Goal: Task Accomplishment & Management: Use online tool/utility

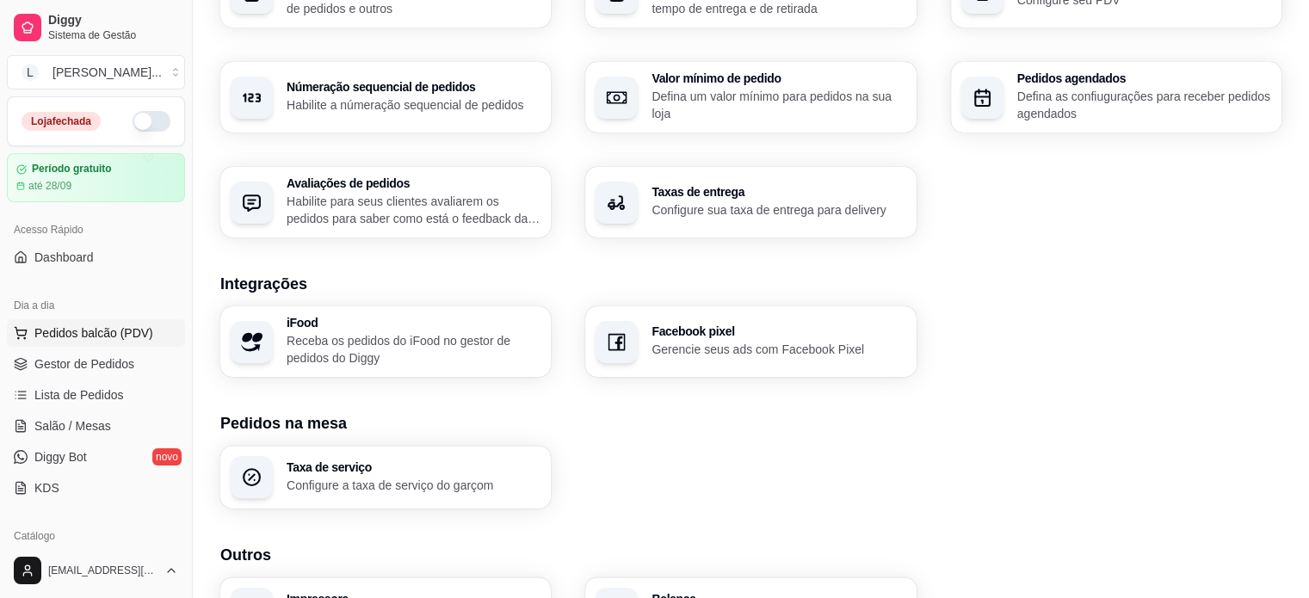
scroll to position [349, 0]
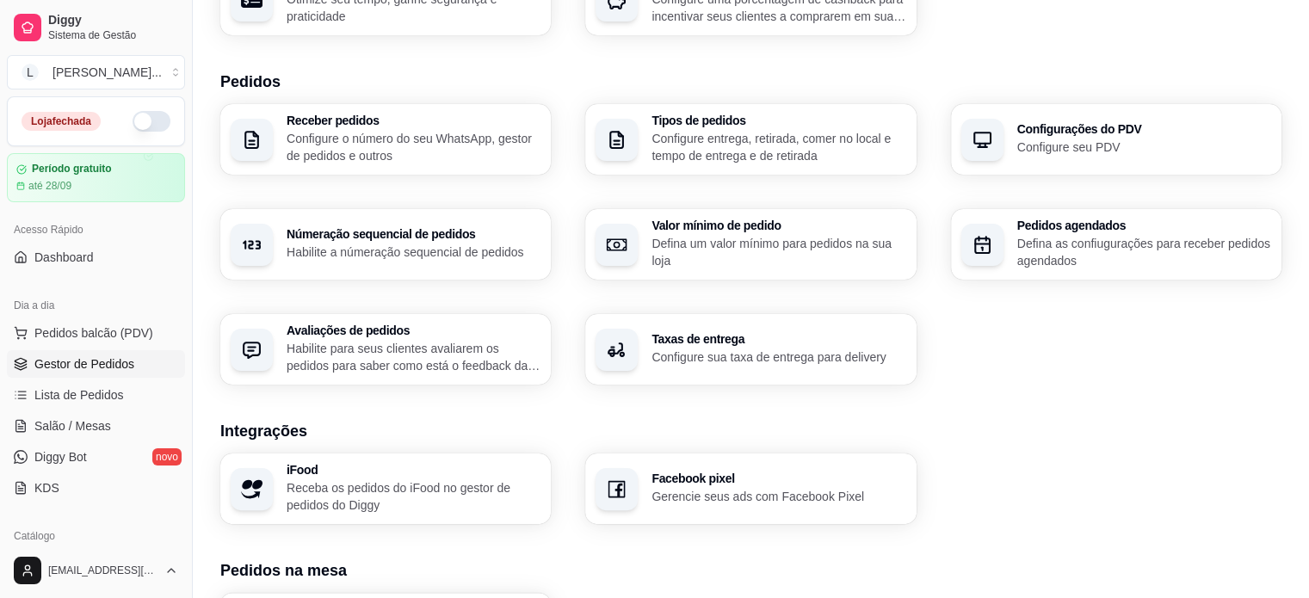
click at [121, 374] on link "Gestor de Pedidos" at bounding box center [96, 364] width 178 height 28
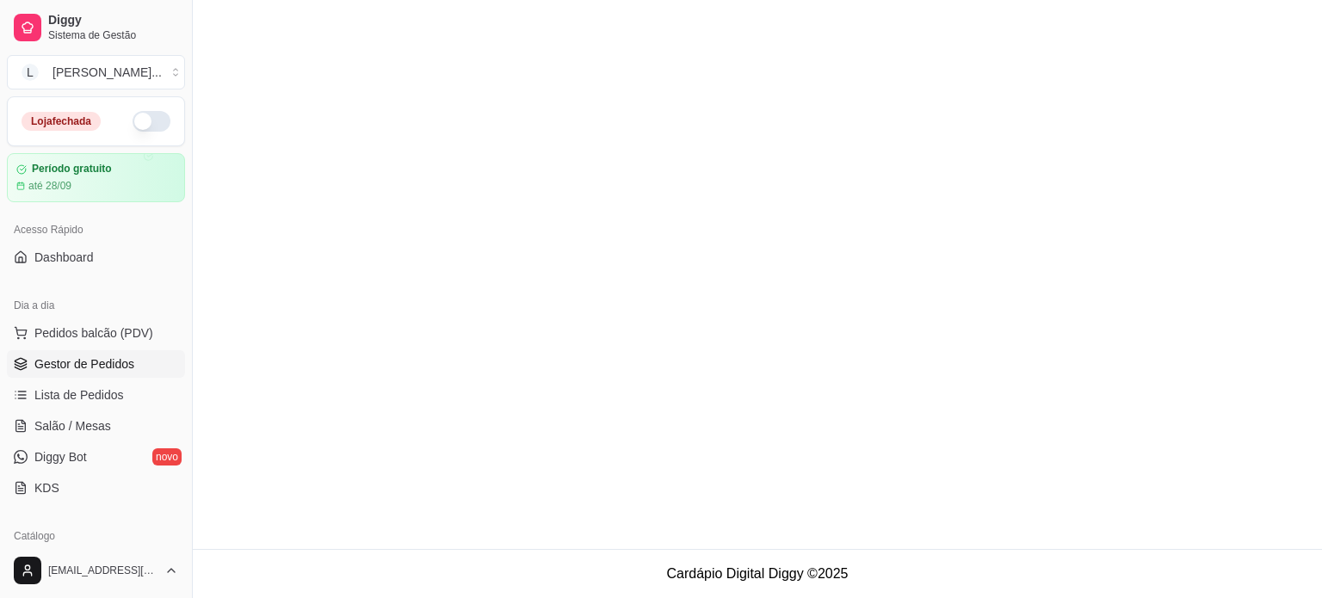
click at [1154, 271] on main at bounding box center [757, 274] width 1129 height 549
click at [114, 331] on span "Pedidos balcão (PDV)" at bounding box center [93, 333] width 119 height 17
click at [84, 410] on p "R$ 15,00" at bounding box center [115, 418] width 162 height 17
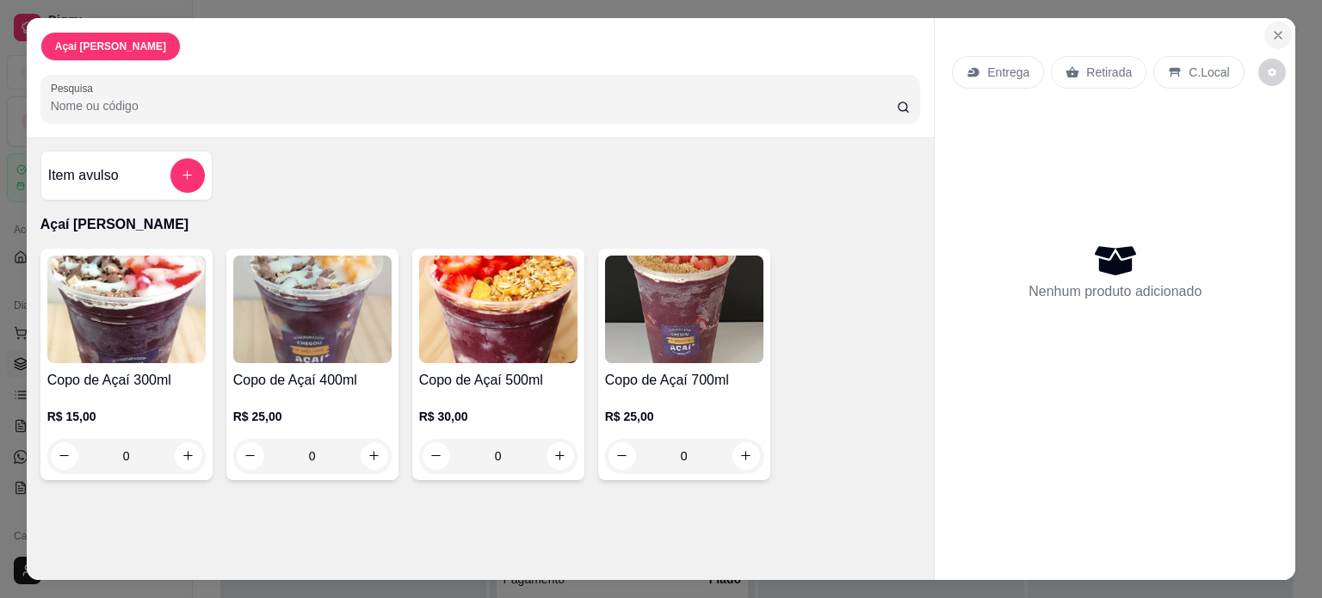
click at [1275, 32] on icon "Close" at bounding box center [1278, 35] width 7 height 7
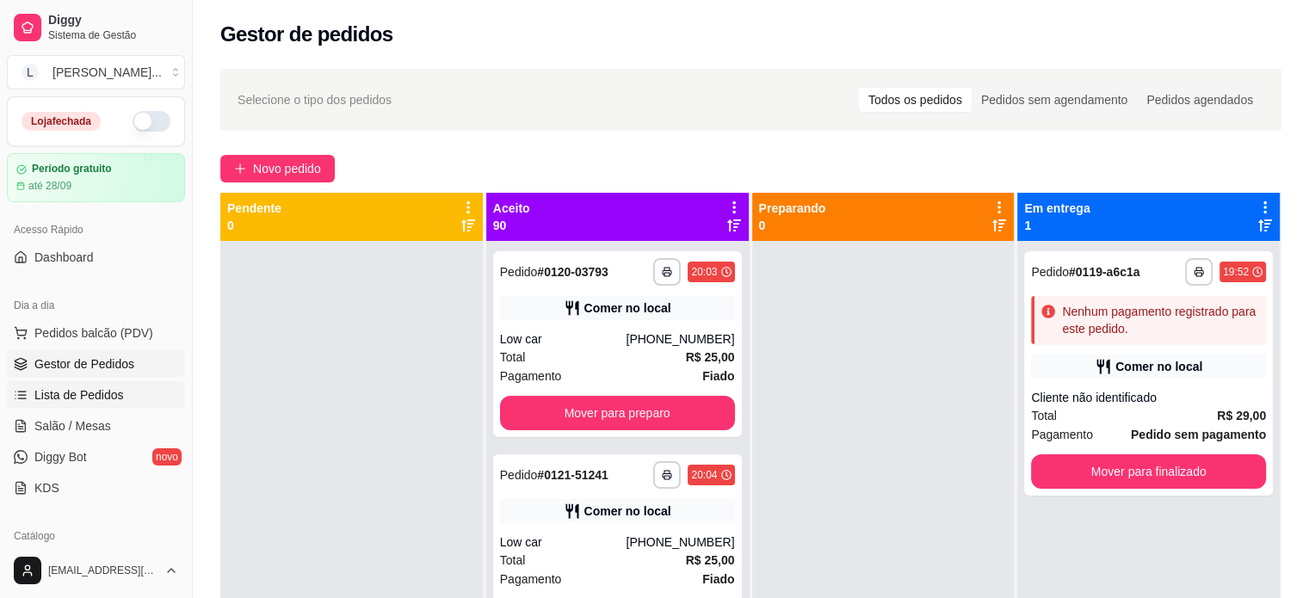
click at [66, 392] on span "Lista de Pedidos" at bounding box center [79, 395] width 90 height 17
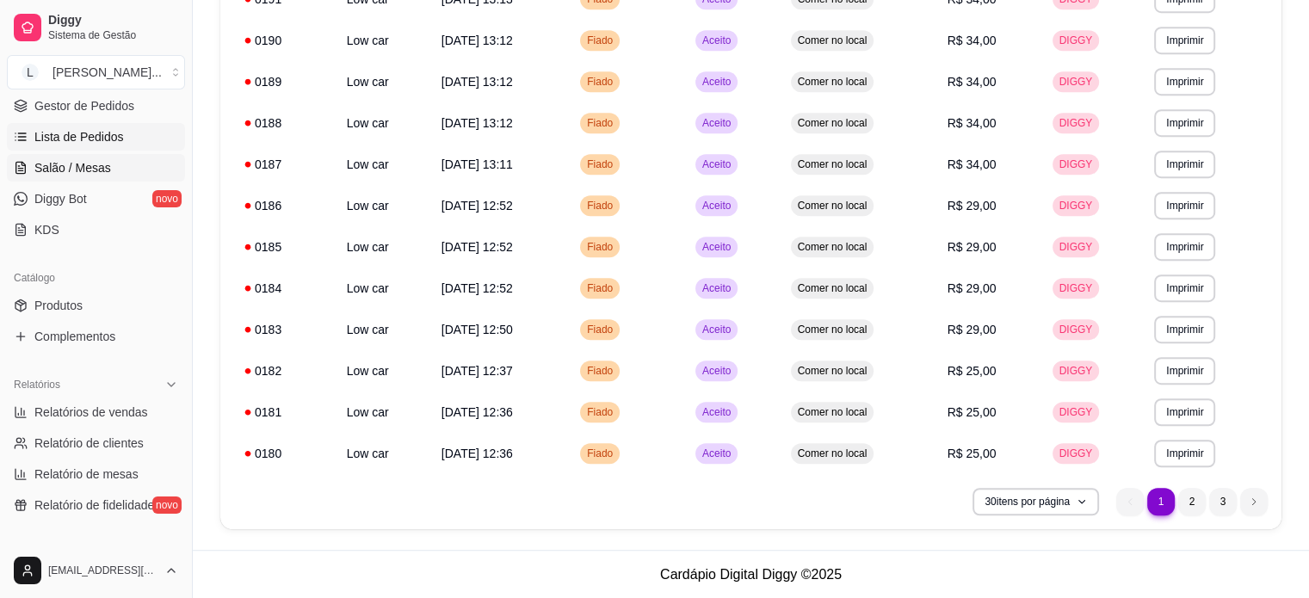
scroll to position [344, 0]
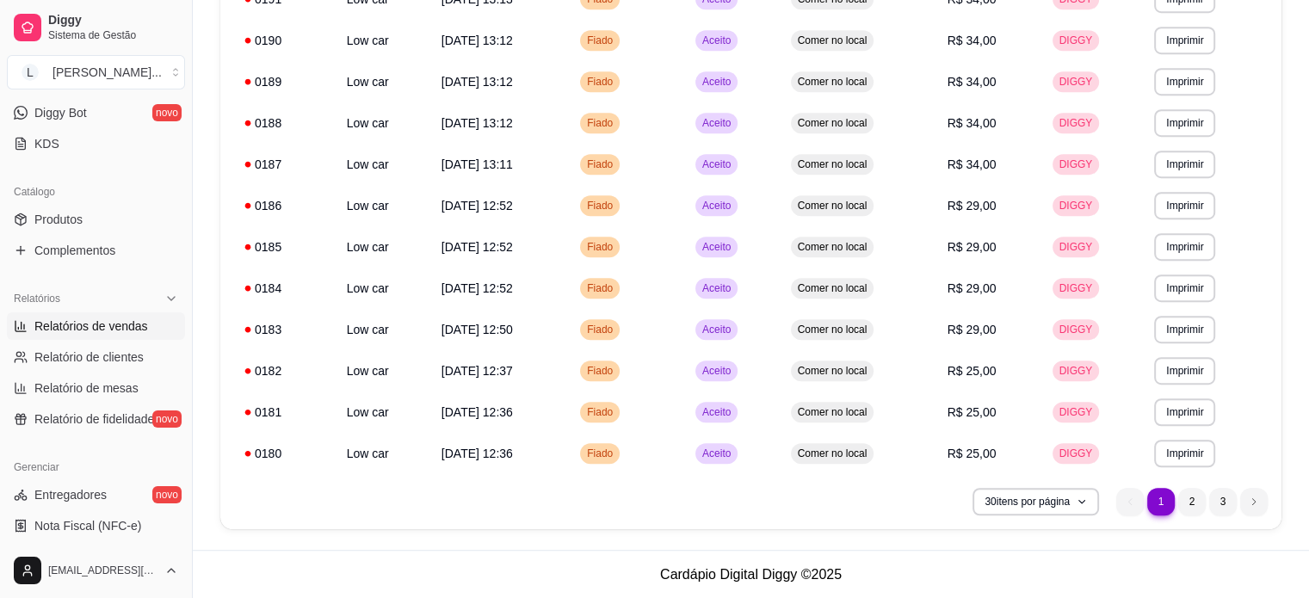
click at [105, 327] on span "Relatórios de vendas" at bounding box center [91, 326] width 114 height 17
select select "ALL"
select select "0"
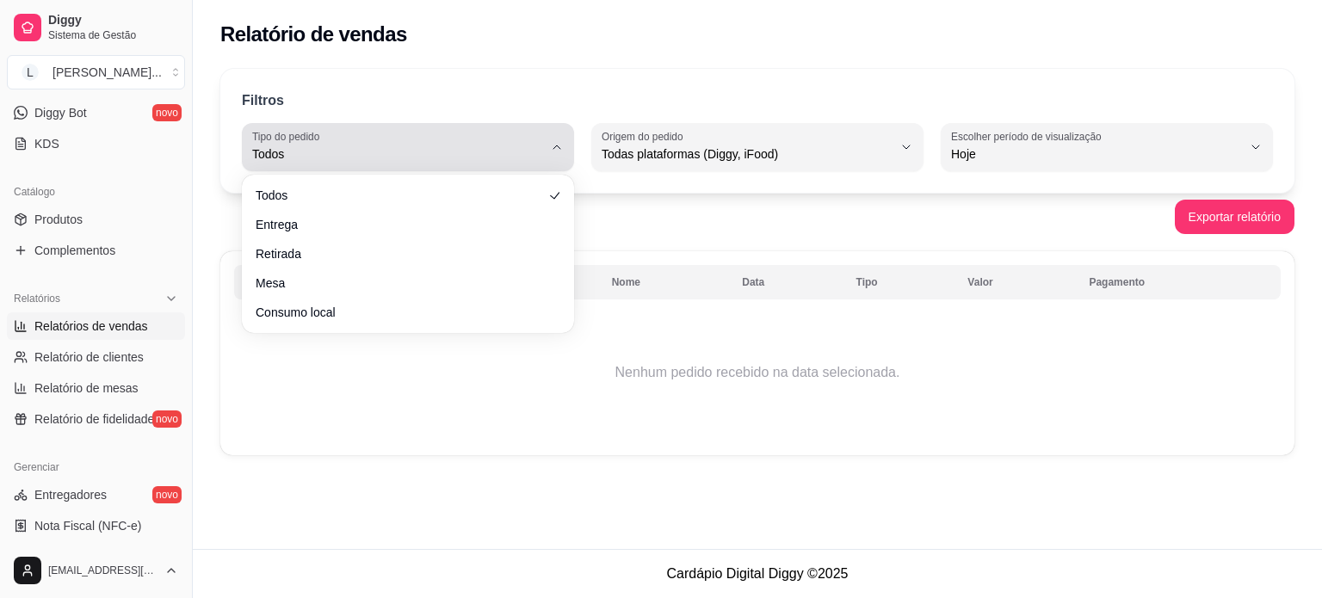
click at [438, 139] on div "Todos" at bounding box center [397, 147] width 291 height 34
click at [410, 144] on div "Todos" at bounding box center [397, 147] width 291 height 34
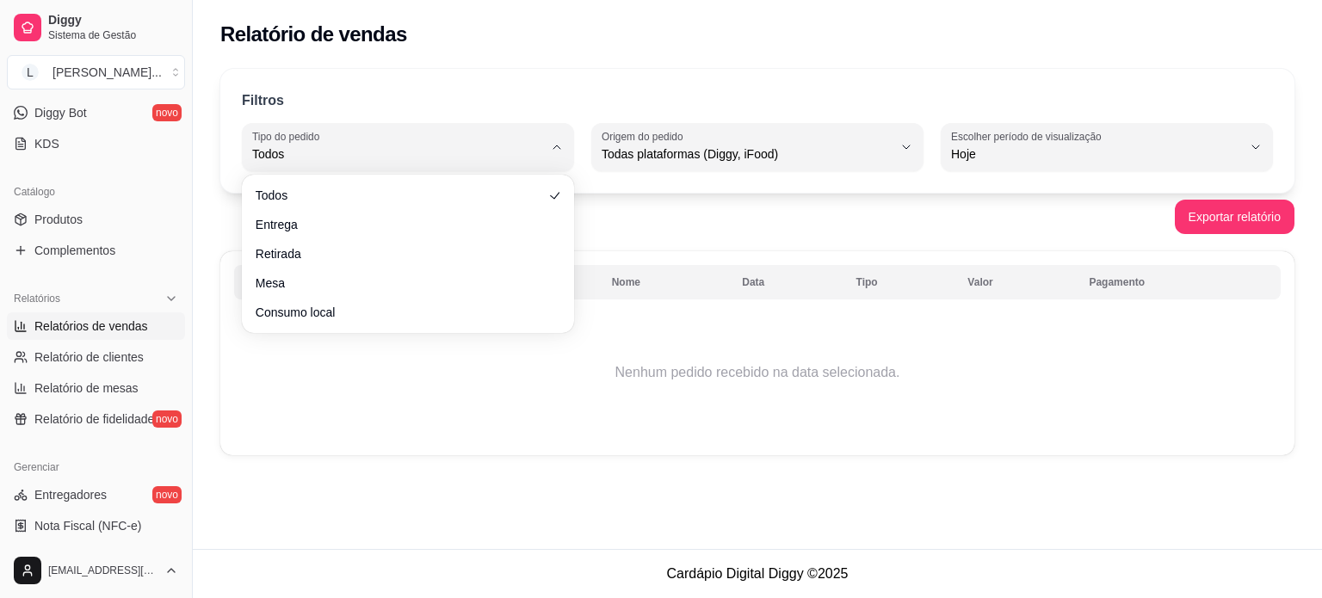
click at [493, 145] on span "Todos" at bounding box center [397, 153] width 291 height 17
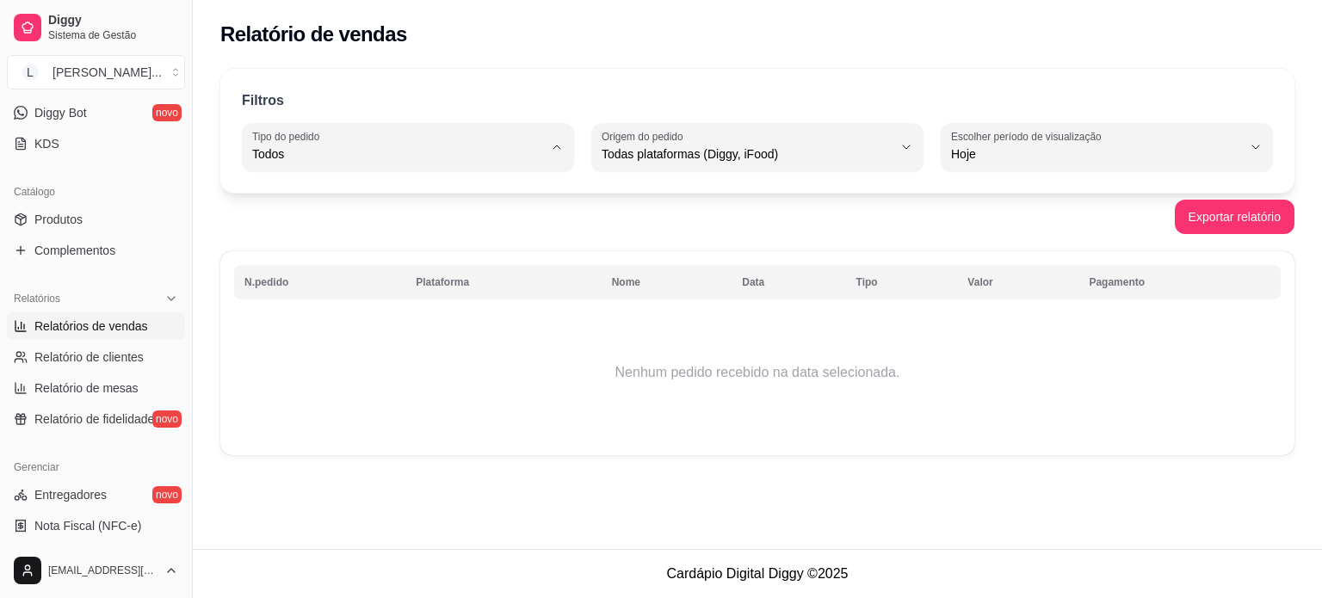
click at [435, 251] on span "Retirada" at bounding box center [400, 251] width 276 height 16
type input "PICKUP"
select select "PICKUP"
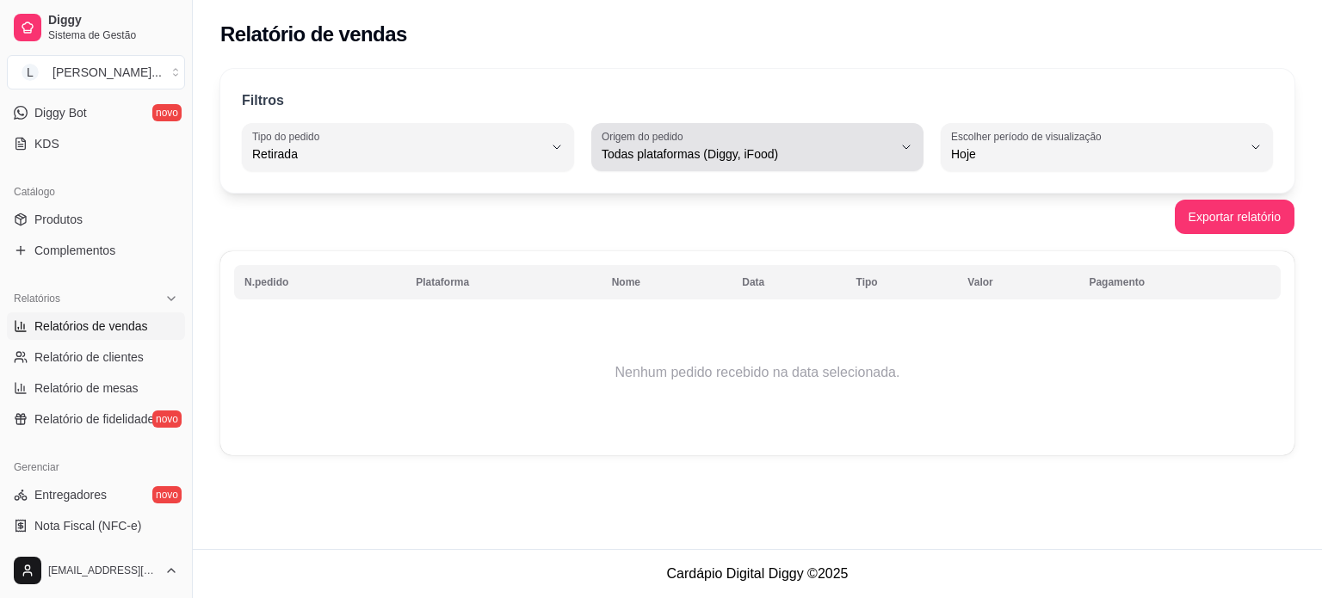
click at [752, 154] on span "Todas plataformas (Diggy, iFood)" at bounding box center [747, 153] width 291 height 17
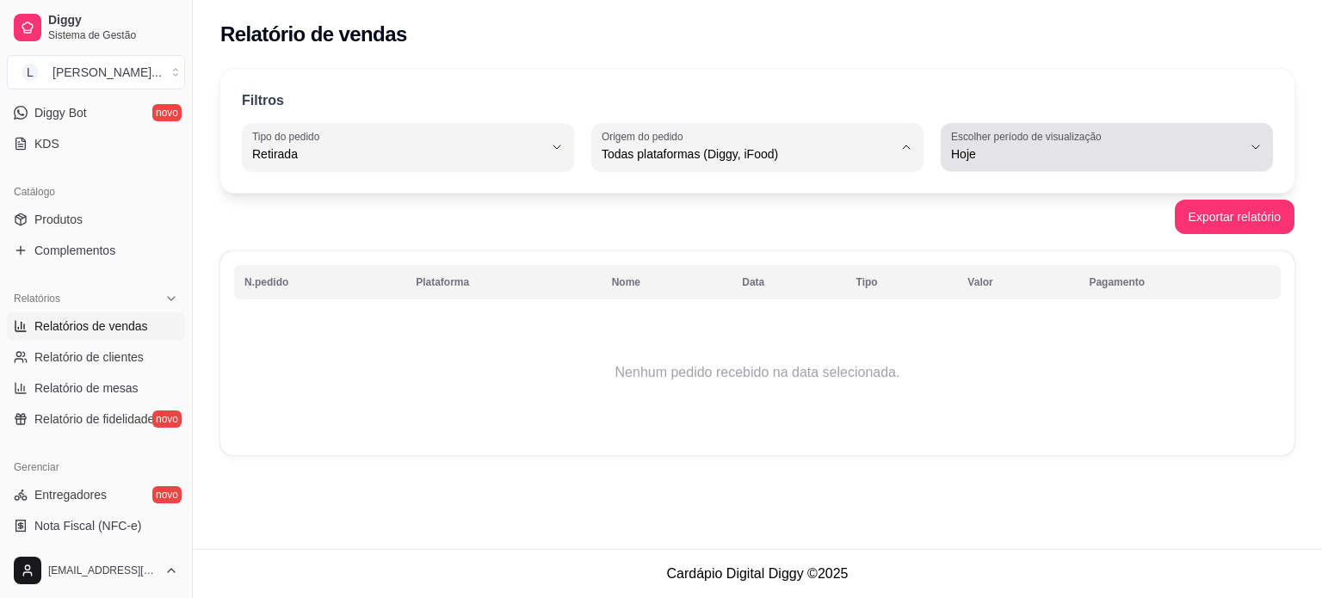
click at [1094, 141] on label "Escolher período de visualização" at bounding box center [1029, 136] width 156 height 15
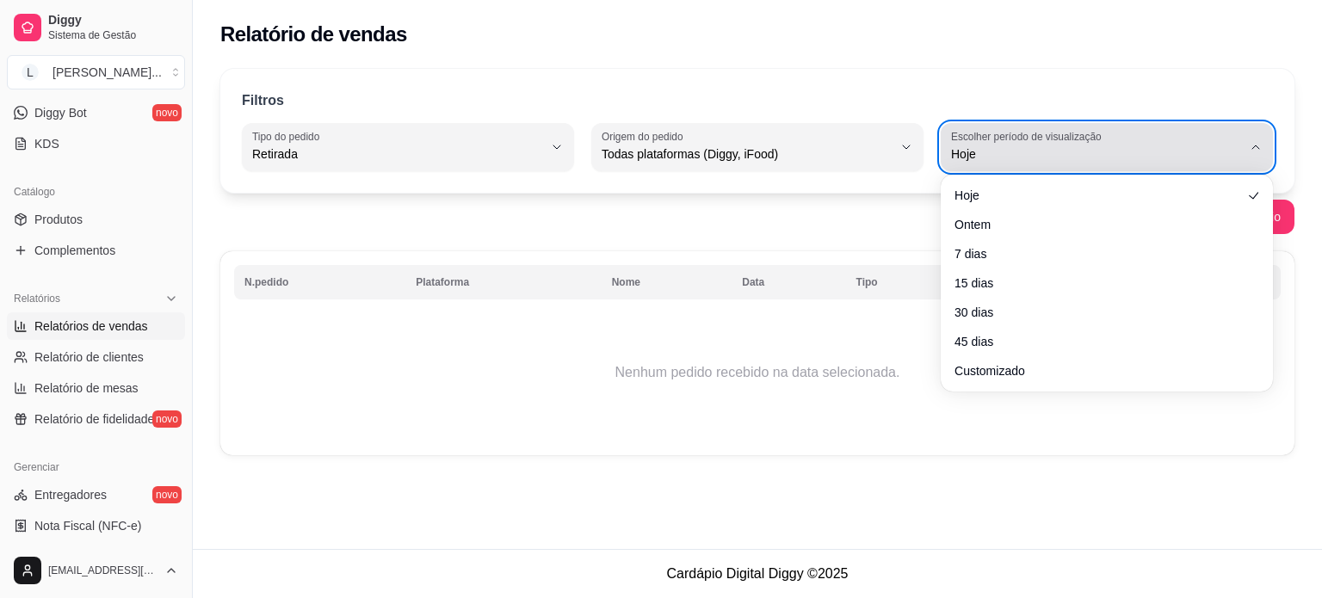
click at [1093, 141] on label "Escolher período de visualização" at bounding box center [1029, 136] width 156 height 15
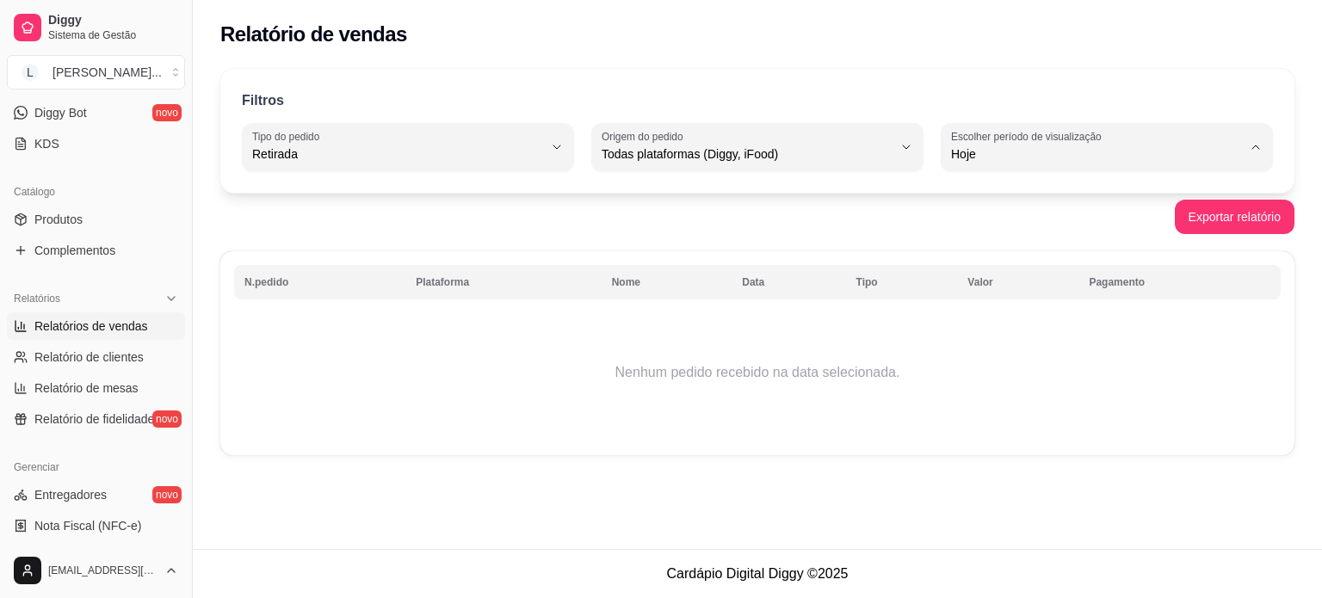
click at [1308, 135] on div "Filtros PICKUP Tipo do pedido Todos Entrega Retirada Mesa Consumo local Tipo do…" at bounding box center [757, 268] width 1129 height 418
click at [1254, 212] on button "Exportar relatório" at bounding box center [1235, 218] width 116 height 34
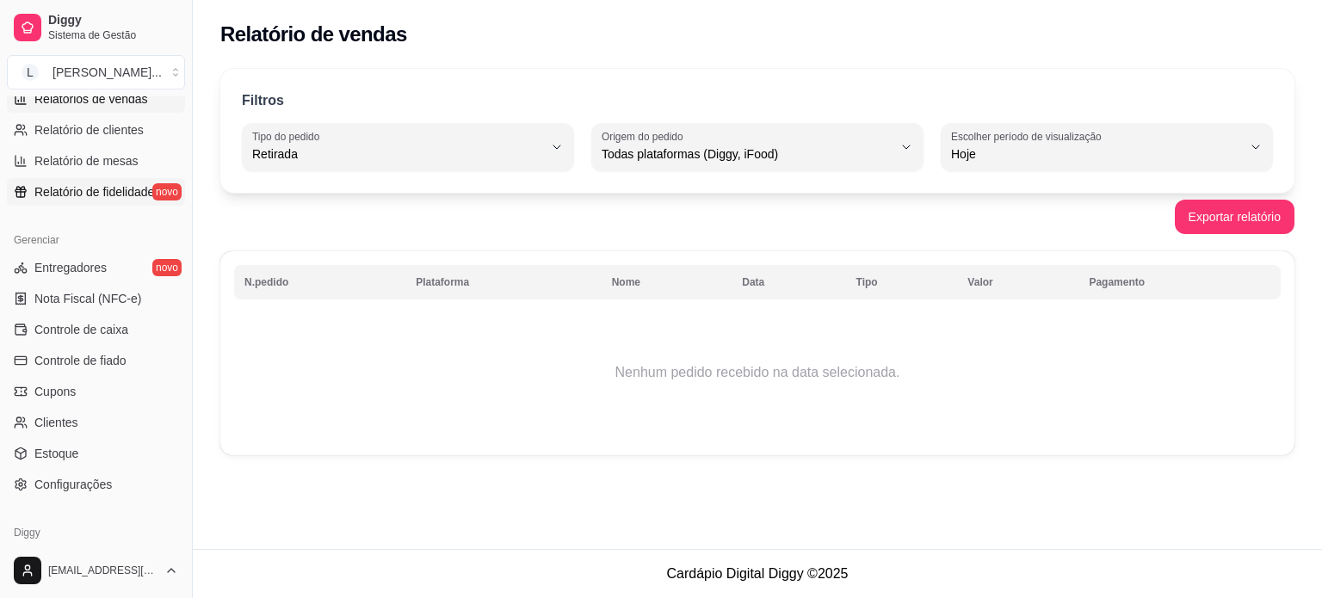
scroll to position [603, 0]
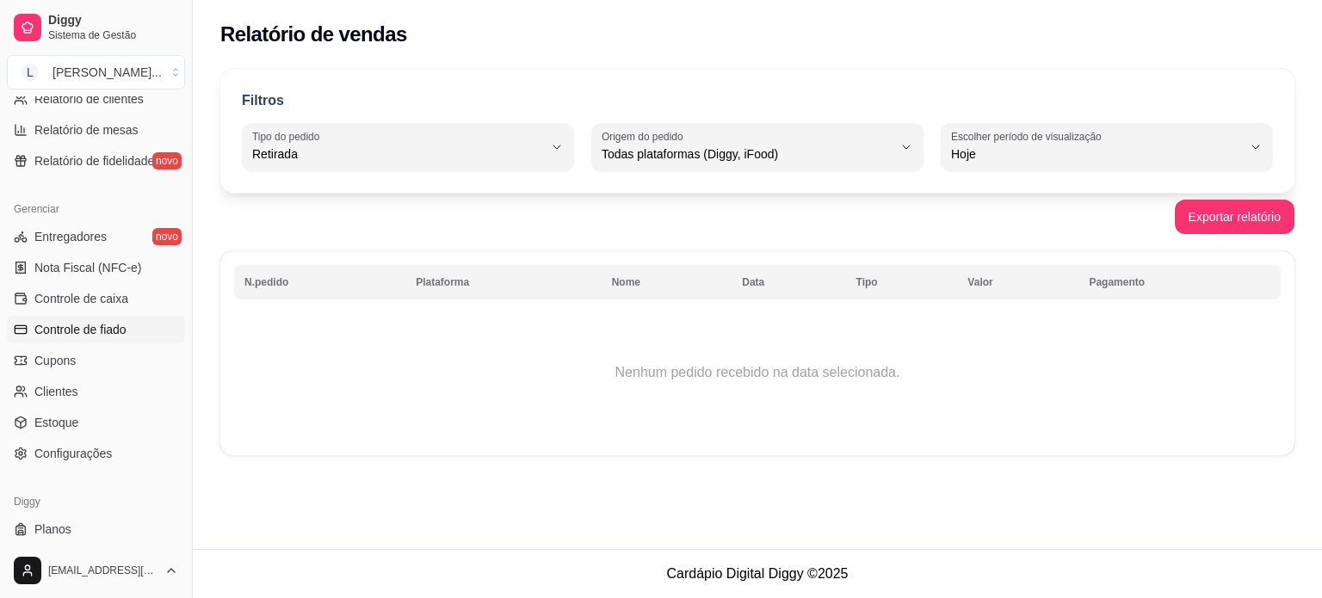
click at [103, 335] on span "Controle de fiado" at bounding box center [80, 329] width 92 height 17
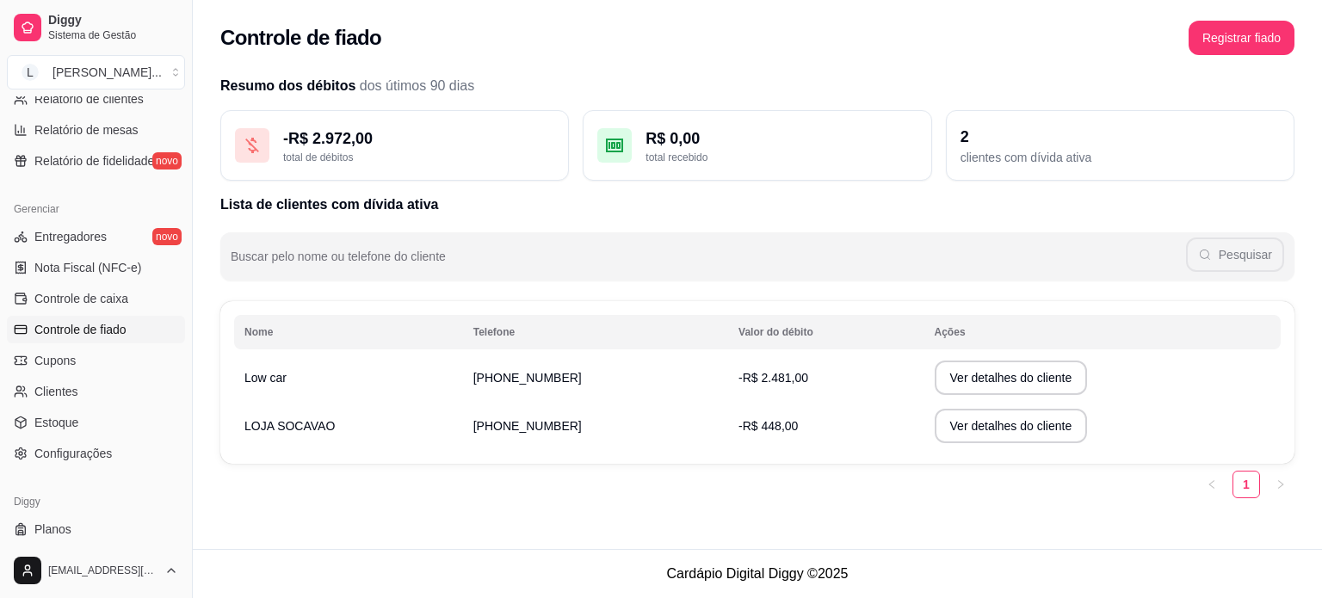
click at [1308, 295] on div "Resumo dos débitos dos útimos 90 dias - R$ 2.972,00 total de débitos R$ 0,00 to…" at bounding box center [757, 292] width 1129 height 454
click at [892, 516] on div "Resumo dos débitos dos útimos 90 dias - R$ 2.972,00 total de débitos R$ 0,00 to…" at bounding box center [757, 292] width 1129 height 454
click at [1308, 190] on div "Resumo dos débitos dos útimos 90 dias - R$ 2.972,00 total de débitos R$ 0,00 to…" at bounding box center [757, 292] width 1129 height 454
